Goal: Task Accomplishment & Management: Manage account settings

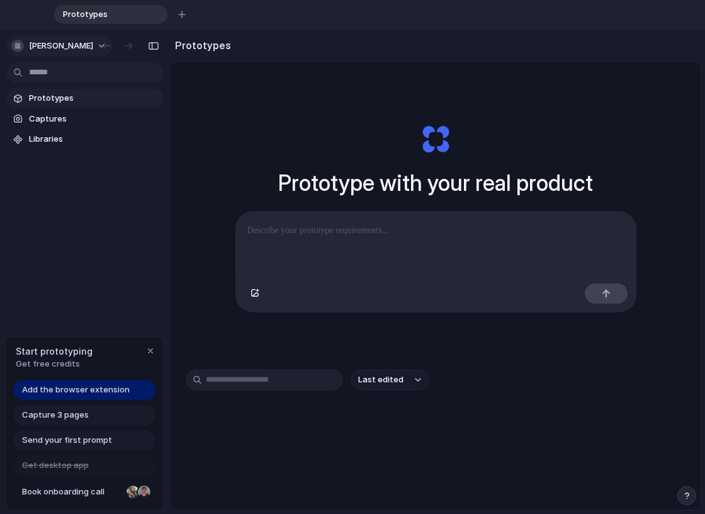
click at [100, 43] on button "[PERSON_NAME]" at bounding box center [59, 46] width 106 height 20
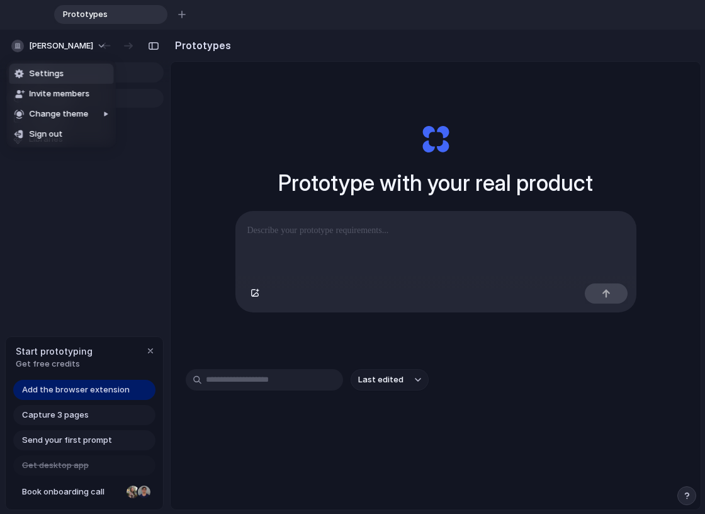
click at [74, 73] on li "Settings" at bounding box center [61, 74] width 104 height 20
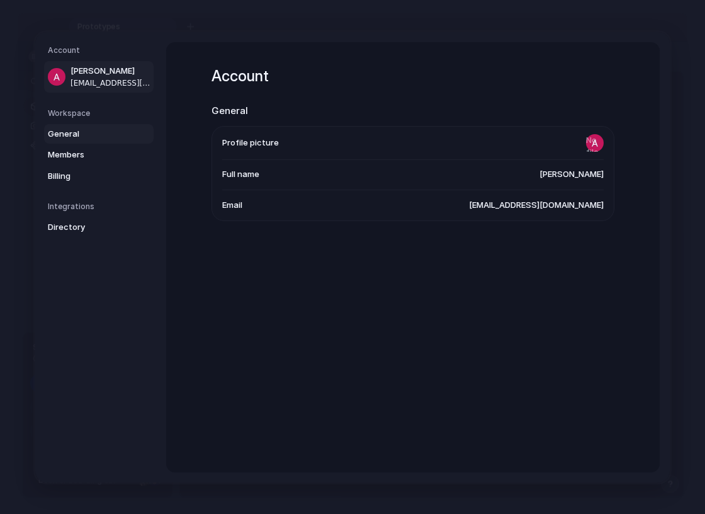
click at [56, 128] on span "General" at bounding box center [88, 133] width 81 height 13
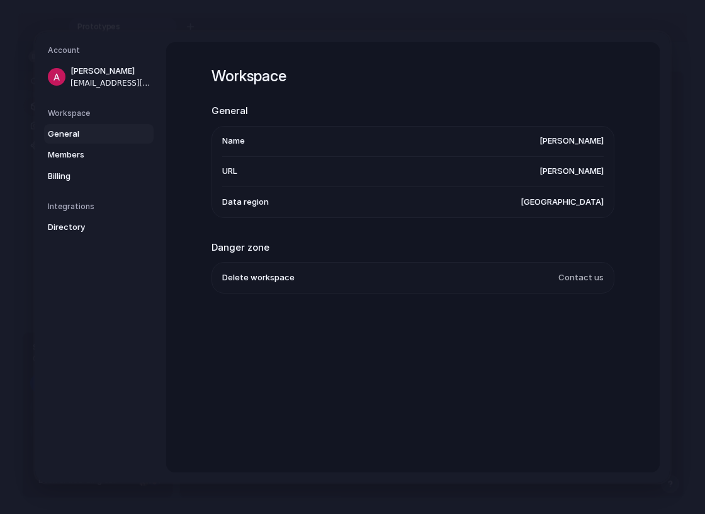
click at [566, 204] on span "[GEOGRAPHIC_DATA]" at bounding box center [561, 201] width 83 height 13
click at [77, 149] on span "Members" at bounding box center [88, 155] width 81 height 13
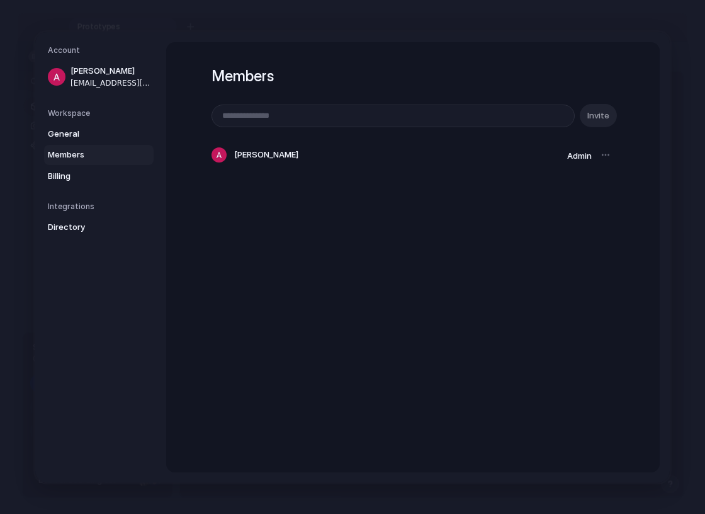
click at [604, 154] on div at bounding box center [606, 155] width 18 height 18
click at [58, 169] on link "Billing" at bounding box center [99, 176] width 110 height 20
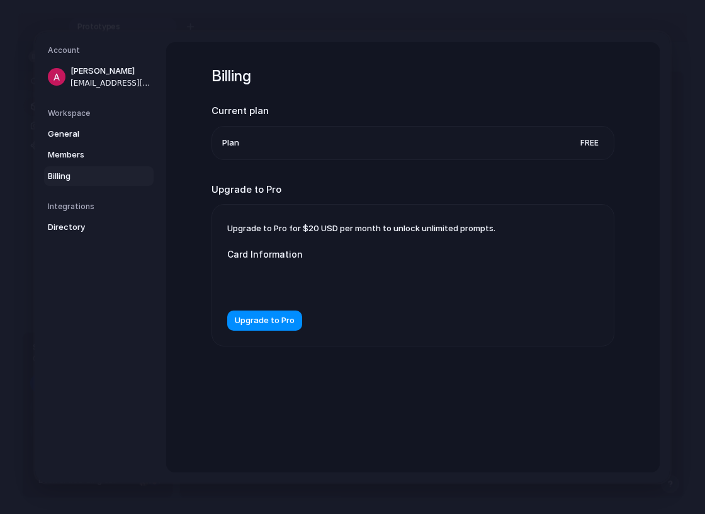
drag, startPoint x: 491, startPoint y: 11, endPoint x: 1252, endPoint y: 206, distance: 786.2
click at [704, 206] on html "Prototypes To pick up a draggable item, press the space bar. While dragging, us…" at bounding box center [352, 257] width 705 height 514
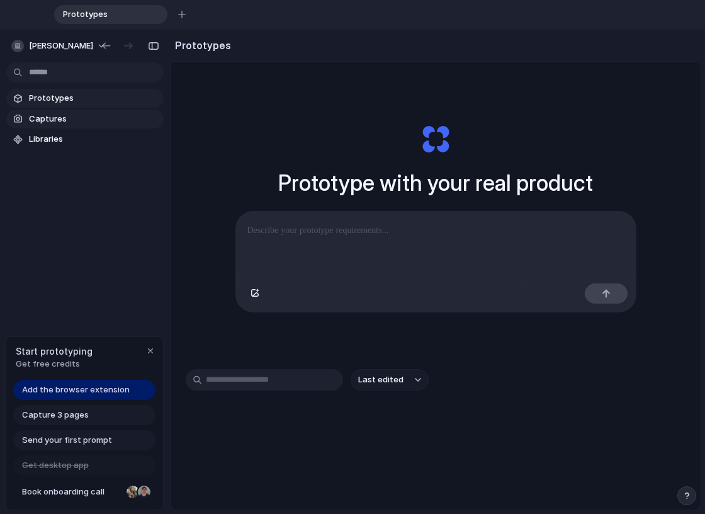
click at [53, 115] on span "Captures" at bounding box center [94, 119] width 130 height 13
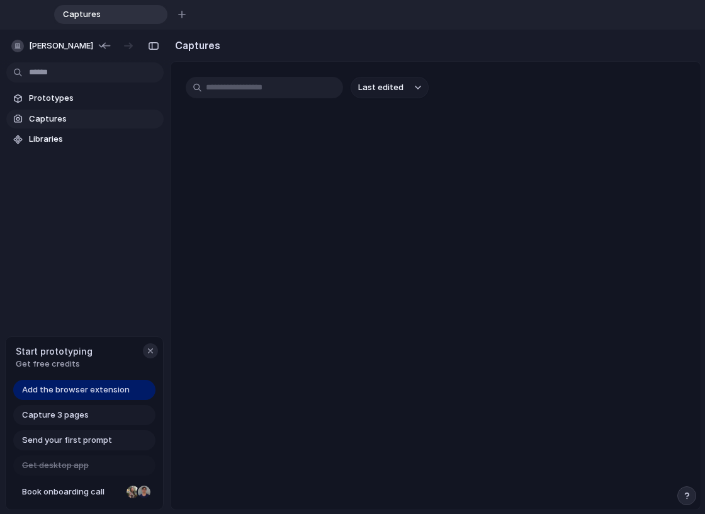
click at [152, 349] on div "button" at bounding box center [150, 350] width 10 height 10
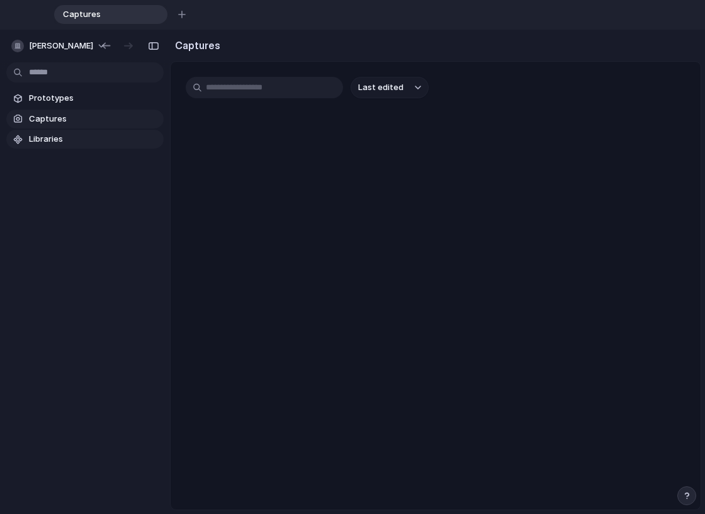
click at [57, 139] on span "Libraries" at bounding box center [94, 139] width 130 height 13
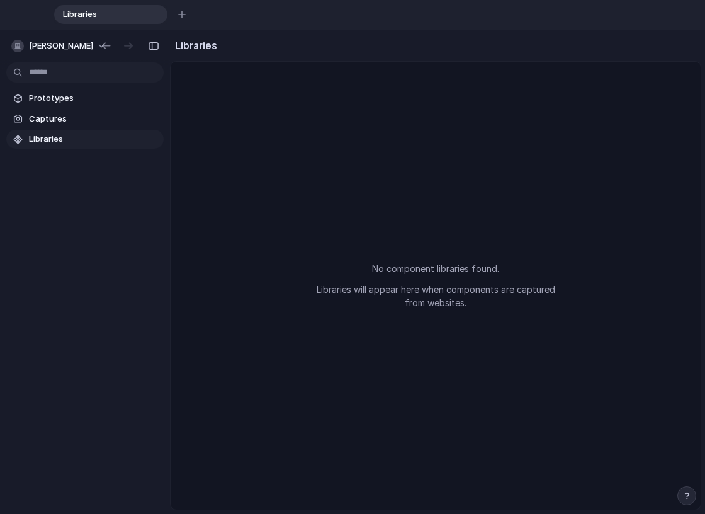
click at [45, 71] on body "Libraries To pick up a draggable item, press the space bar. While dragging, use…" at bounding box center [352, 257] width 705 height 514
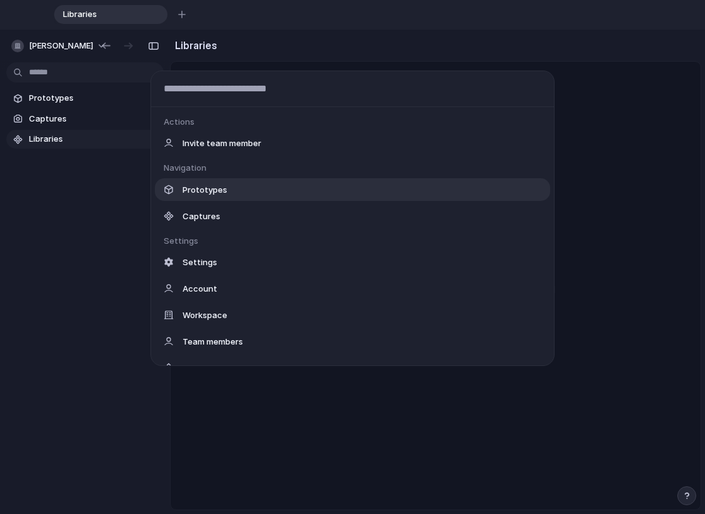
click at [205, 191] on span "Prototypes" at bounding box center [205, 189] width 45 height 13
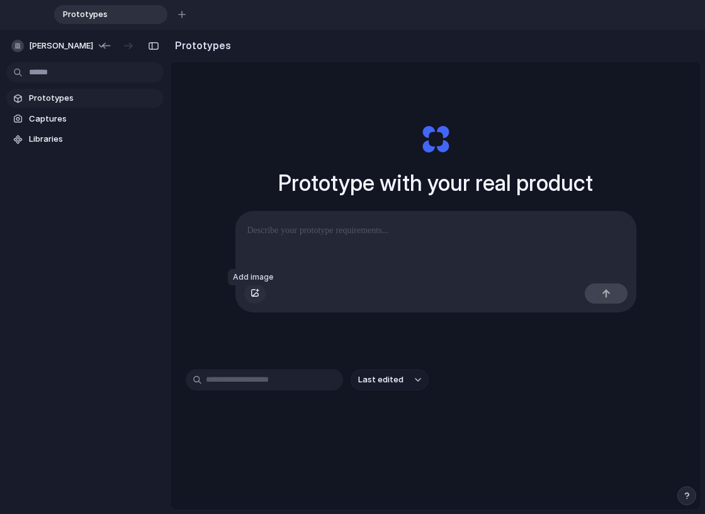
click at [253, 297] on div "button" at bounding box center [254, 293] width 9 height 8
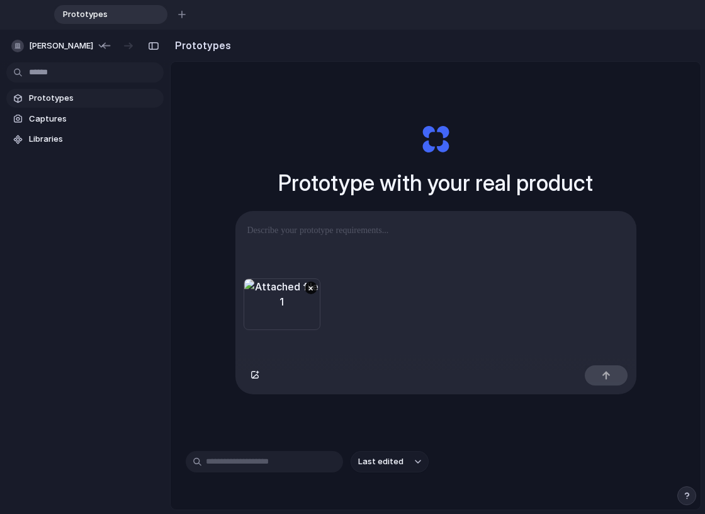
click at [329, 252] on div at bounding box center [436, 244] width 400 height 67
drag, startPoint x: 279, startPoint y: 230, endPoint x: 286, endPoint y: 232, distance: 7.2
click at [286, 232] on p "**********" at bounding box center [433, 230] width 372 height 15
click at [605, 379] on div "button" at bounding box center [606, 375] width 9 height 9
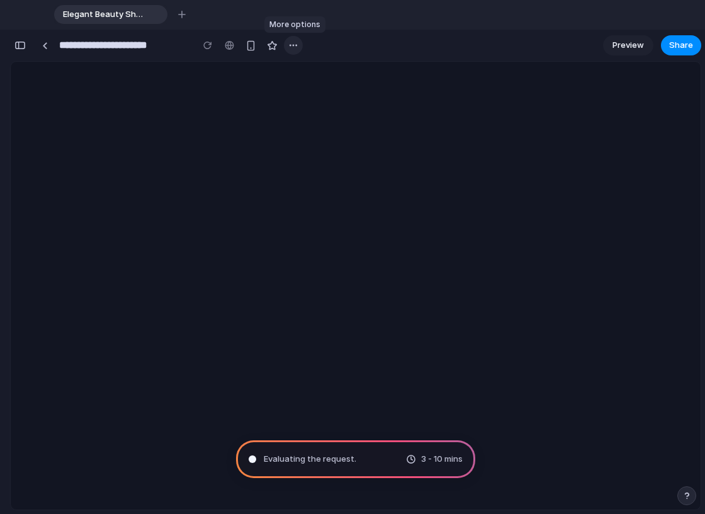
click at [288, 42] on div "button" at bounding box center [293, 45] width 10 height 10
click at [378, 268] on div "Duplicate Delete" at bounding box center [352, 257] width 705 height 514
click at [25, 45] on div "button" at bounding box center [19, 45] width 11 height 9
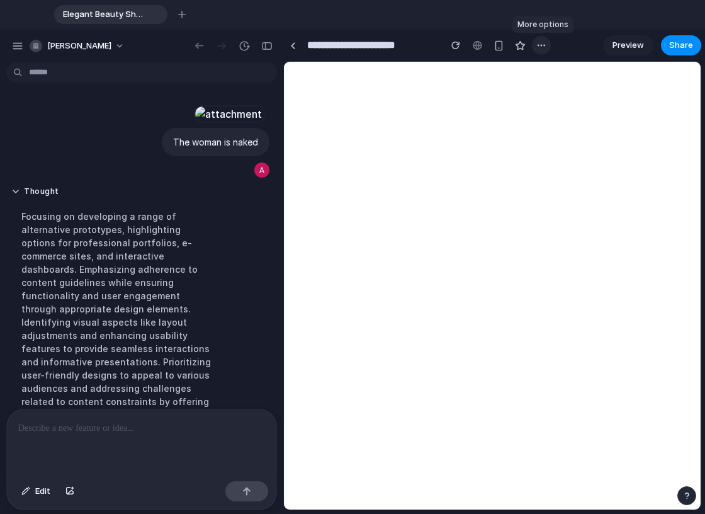
click at [538, 50] on div "button" at bounding box center [541, 45] width 10 height 10
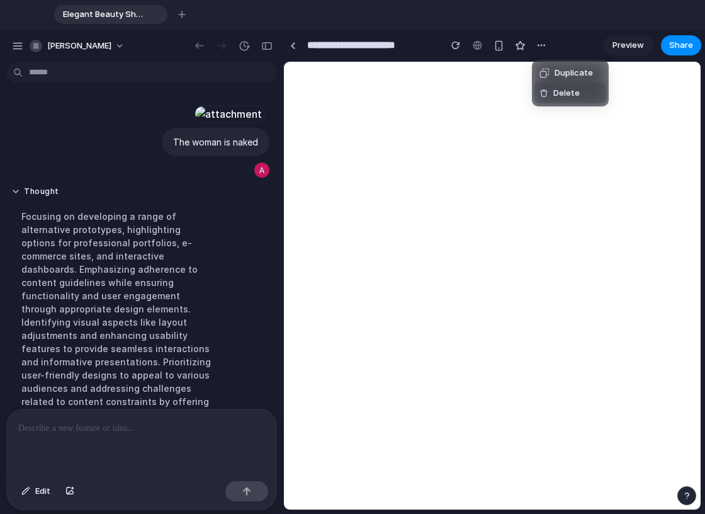
click at [549, 85] on li "Delete" at bounding box center [570, 93] width 72 height 20
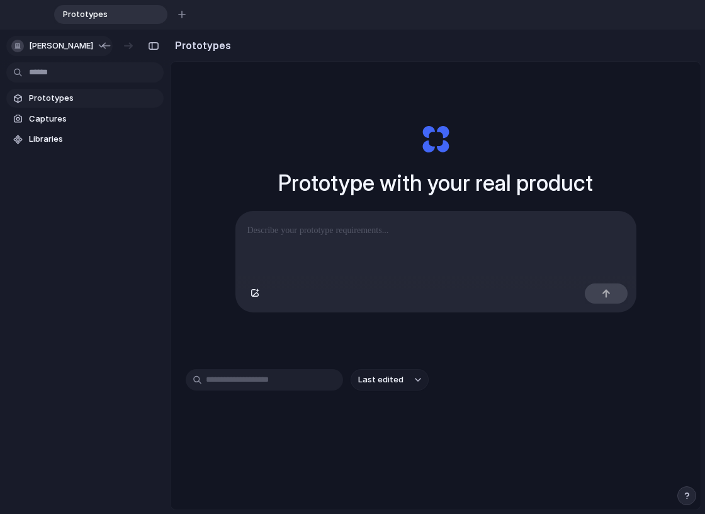
click at [48, 49] on span "[PERSON_NAME]" at bounding box center [61, 46] width 64 height 13
